Goal: Task Accomplishment & Management: Manage account settings

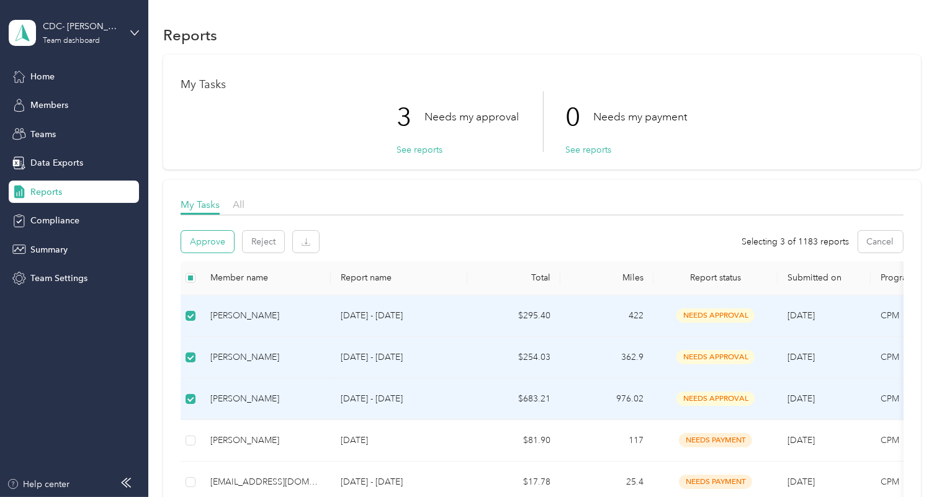
click at [217, 243] on button "Approve" at bounding box center [207, 242] width 53 height 22
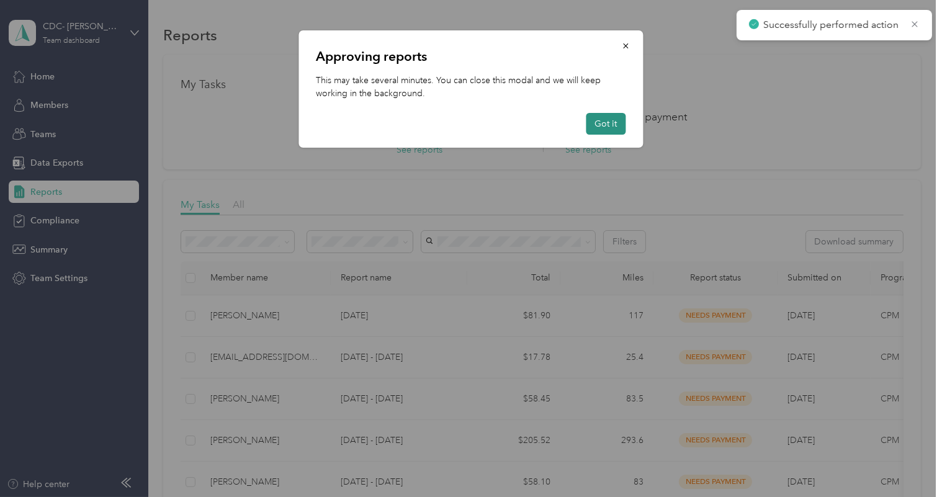
click at [599, 125] on button "Got it" at bounding box center [606, 124] width 40 height 22
